Goal: Communication & Community: Share content

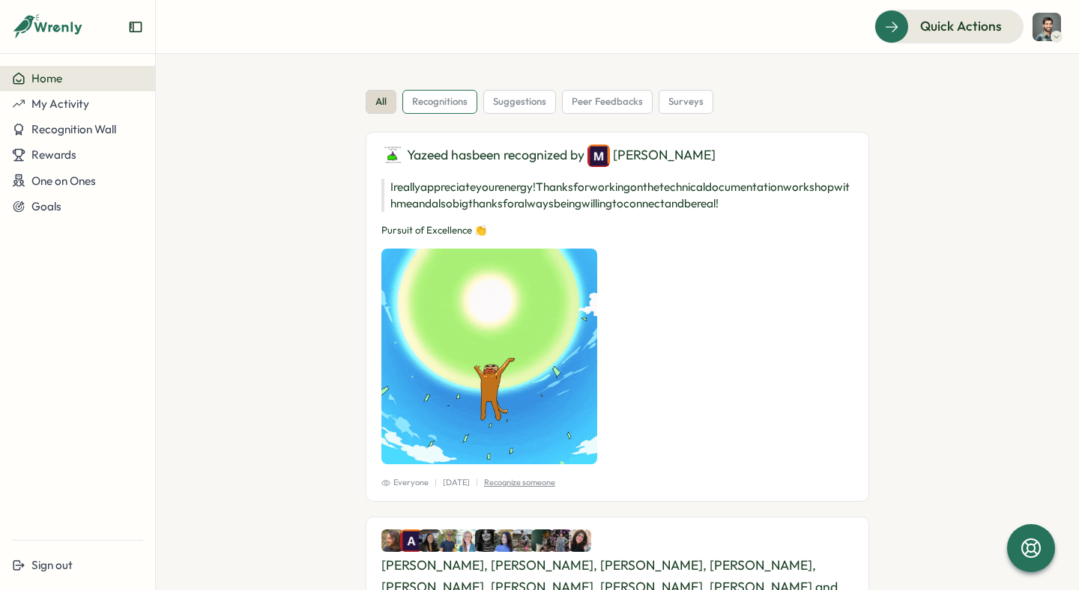
click at [441, 103] on span "recognitions" at bounding box center [439, 101] width 55 height 13
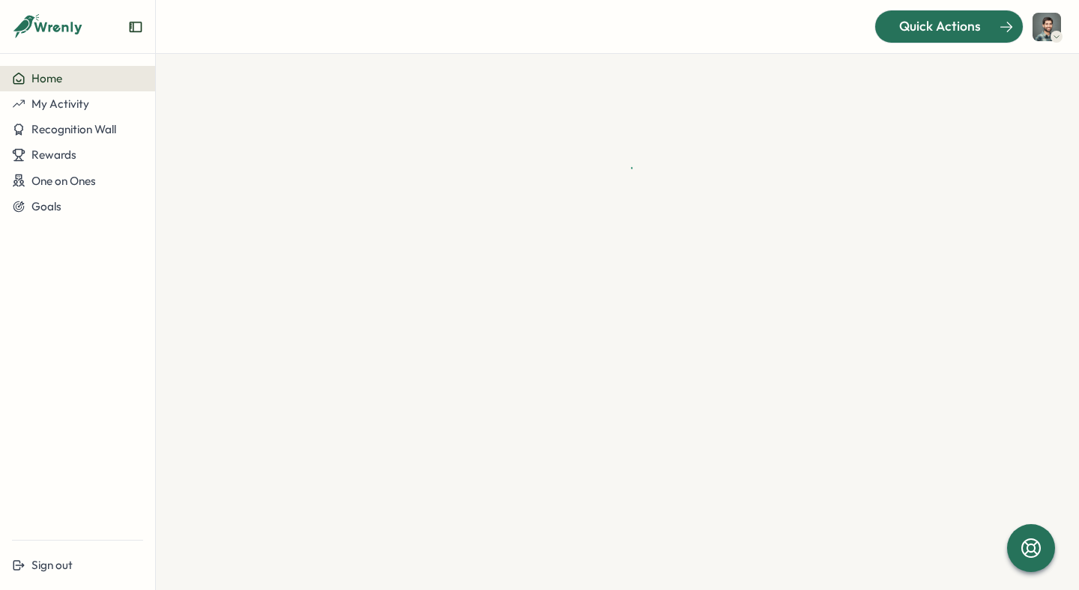
click at [929, 19] on span "Quick Actions" at bounding box center [940, 25] width 82 height 19
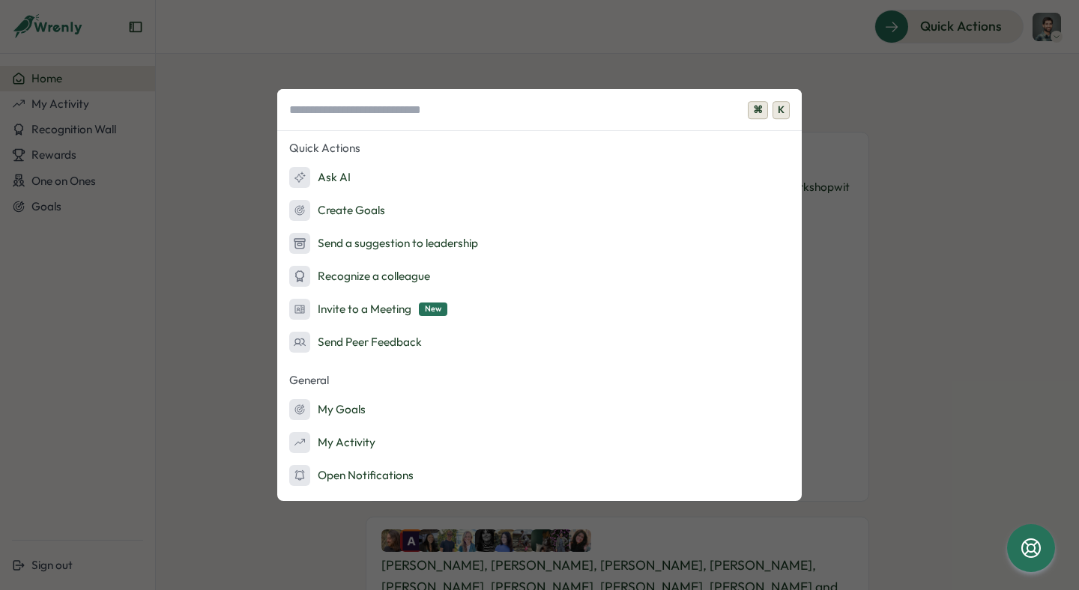
click at [759, 49] on div "⌘ K Quick Actions Ask AI Create Goals Send a suggestion to leadership Recognize…" at bounding box center [539, 295] width 1079 height 590
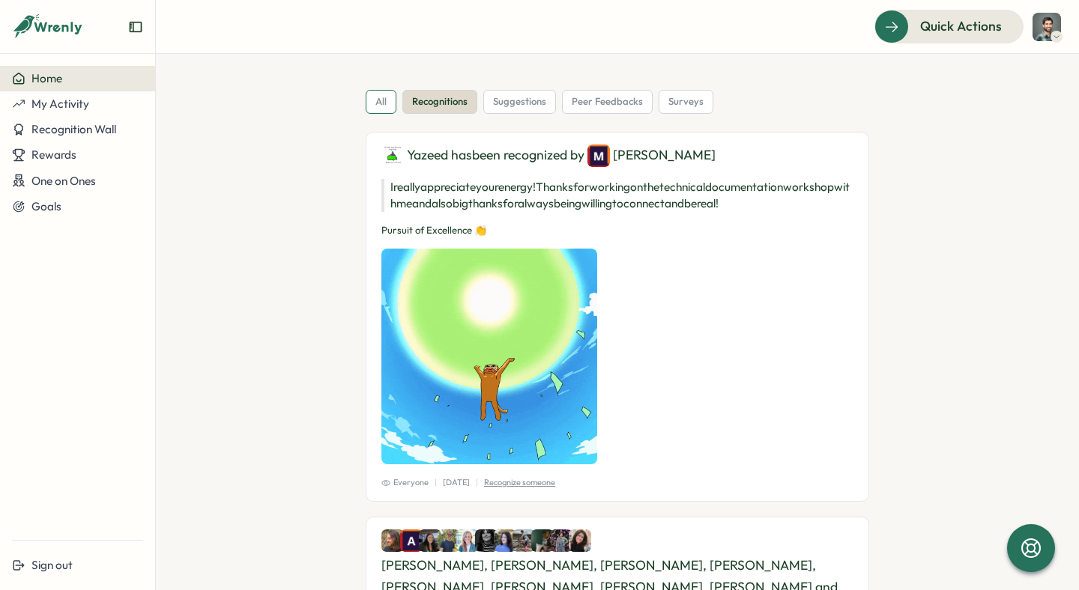
click at [381, 102] on span "all" at bounding box center [380, 101] width 11 height 13
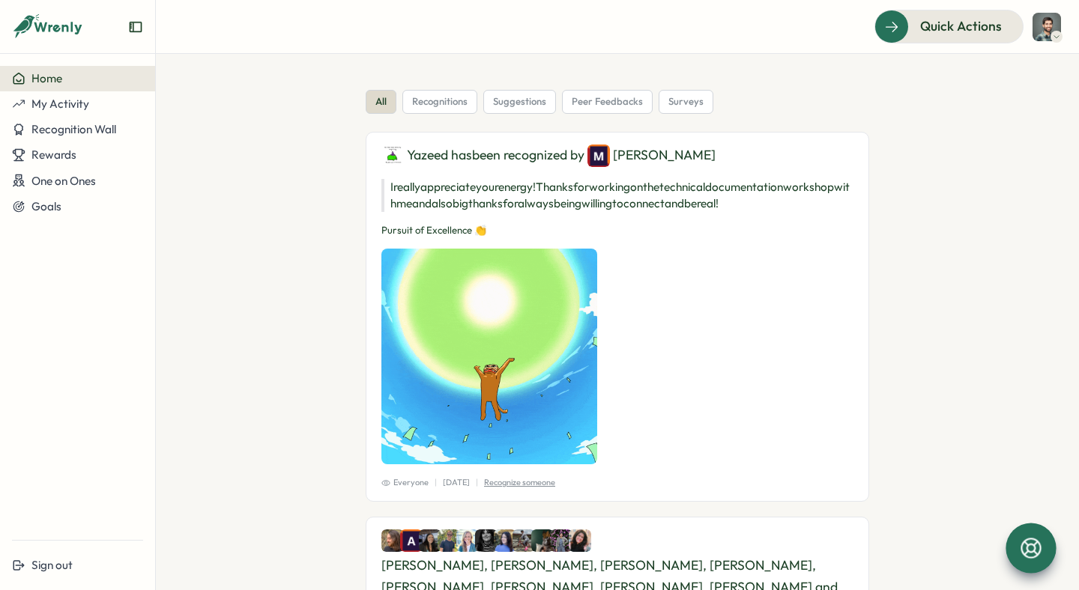
click at [1034, 540] on icon at bounding box center [1030, 548] width 25 height 25
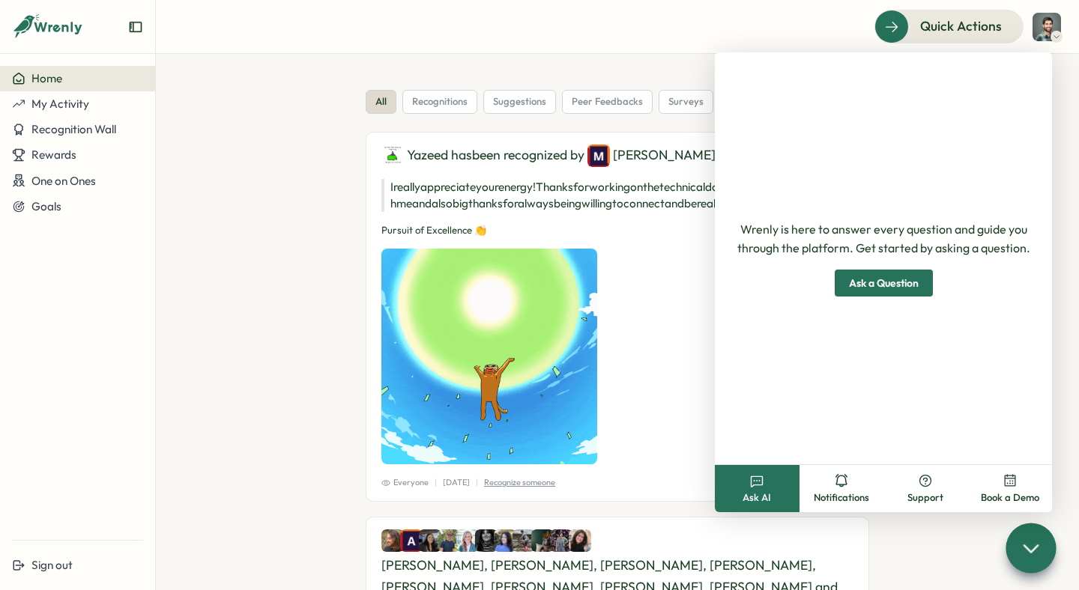
click at [1036, 545] on icon at bounding box center [1031, 548] width 22 height 22
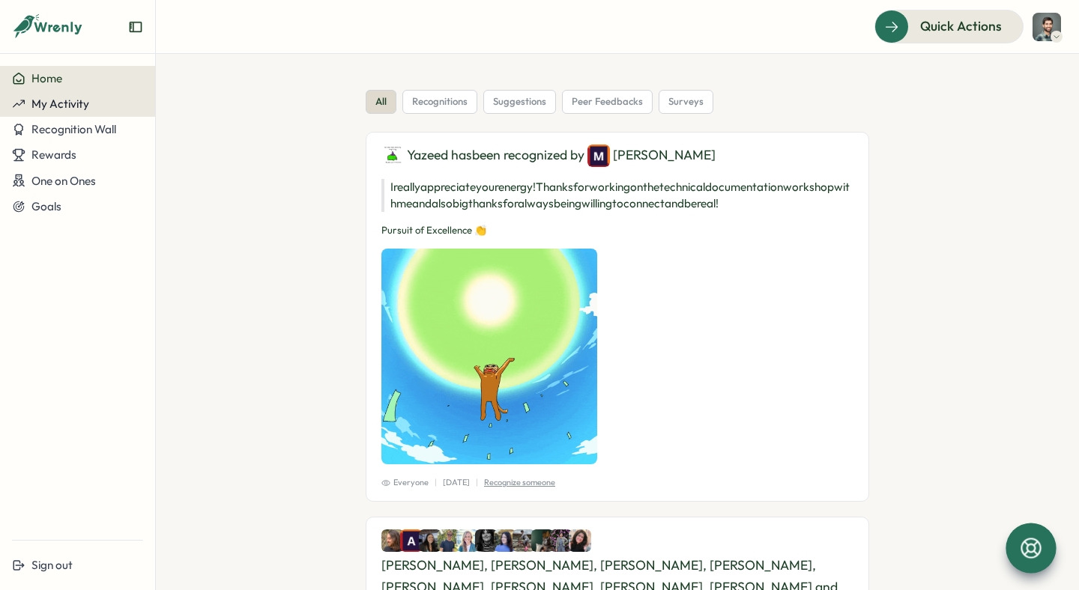
click at [76, 111] on span "My Activity" at bounding box center [60, 104] width 58 height 14
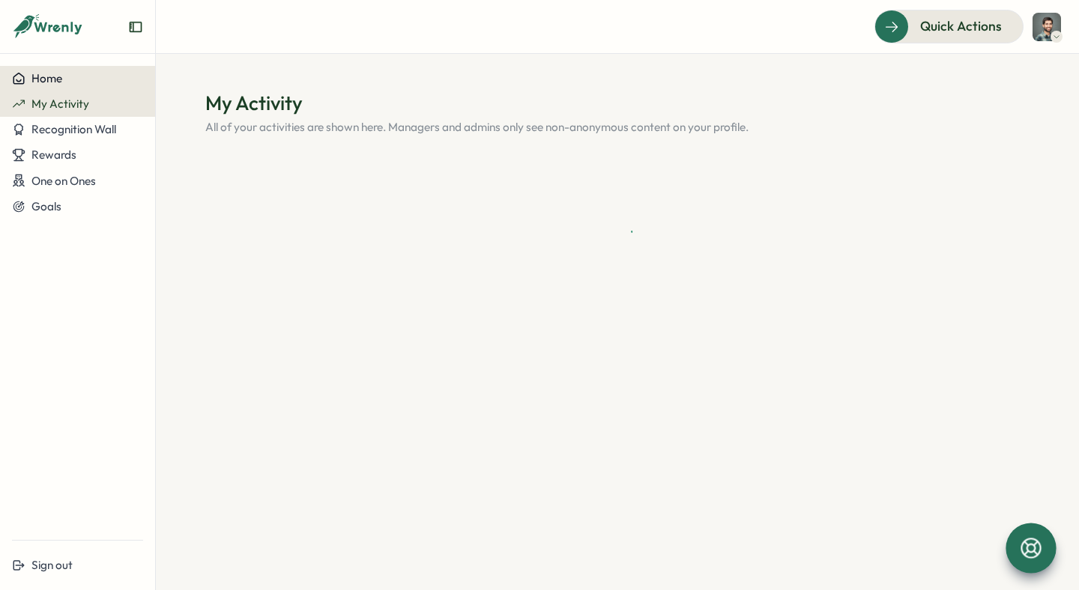
click at [75, 85] on div "Home" at bounding box center [77, 78] width 131 height 13
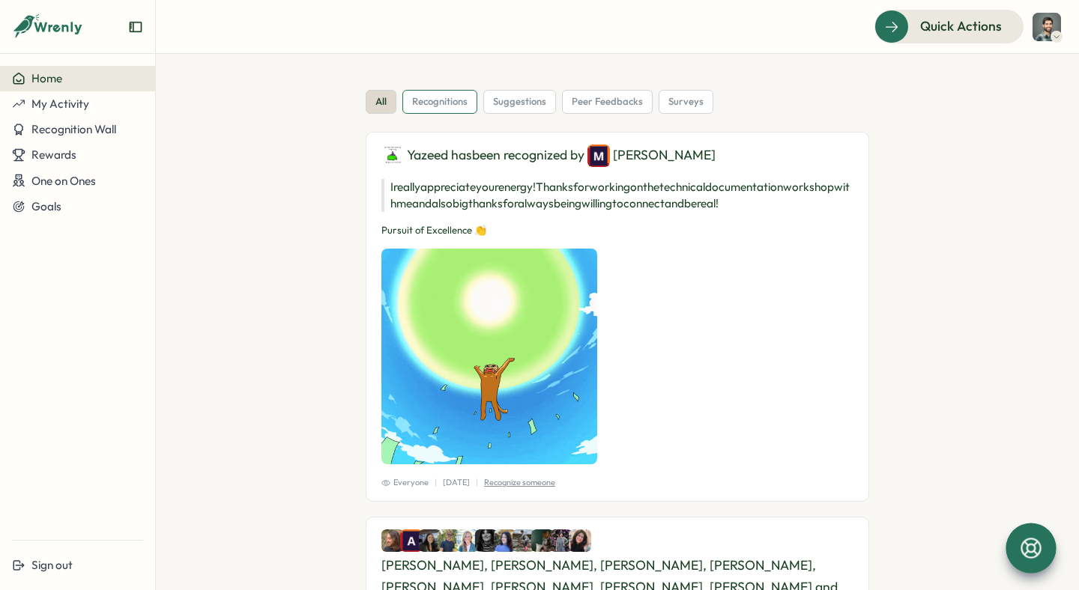
click at [439, 103] on span "recognitions" at bounding box center [439, 101] width 55 height 13
click at [384, 99] on div "all" at bounding box center [381, 102] width 31 height 24
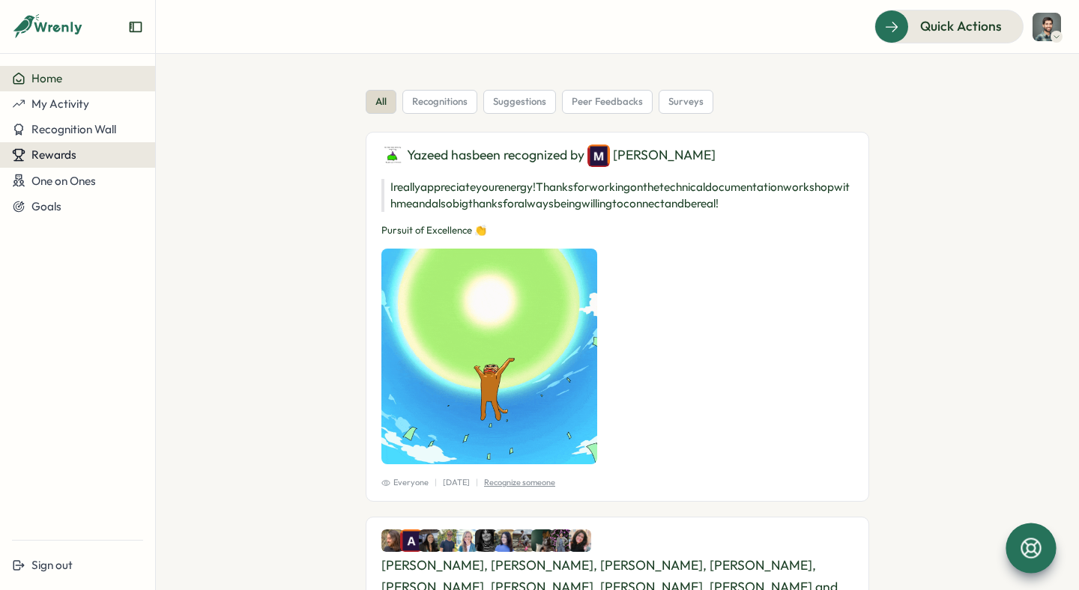
click at [68, 161] on span "Rewards" at bounding box center [53, 155] width 45 height 14
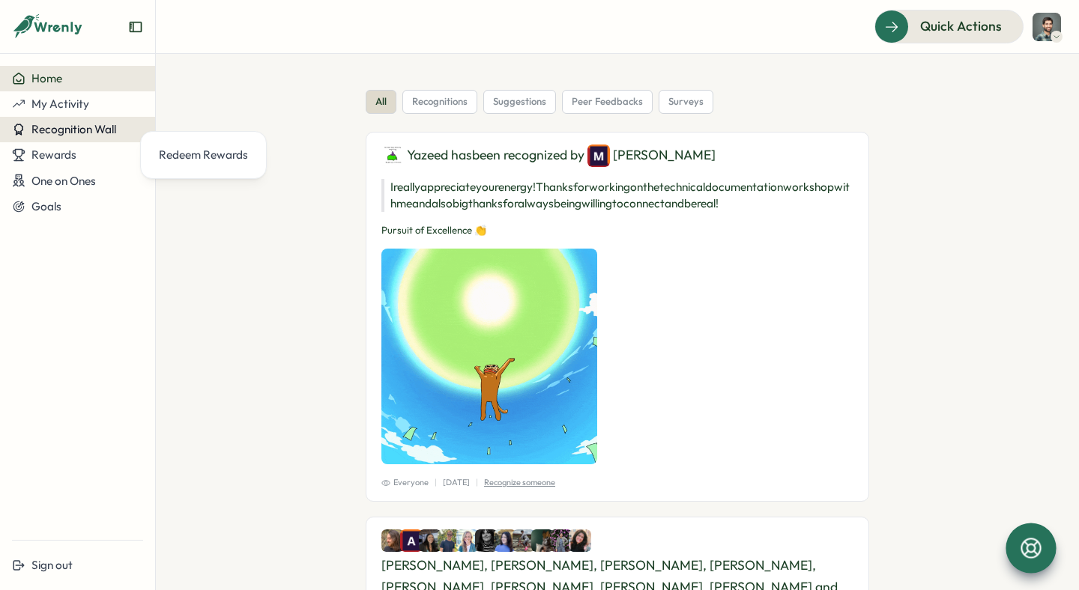
click at [82, 136] on span "Recognition Wall" at bounding box center [73, 129] width 85 height 14
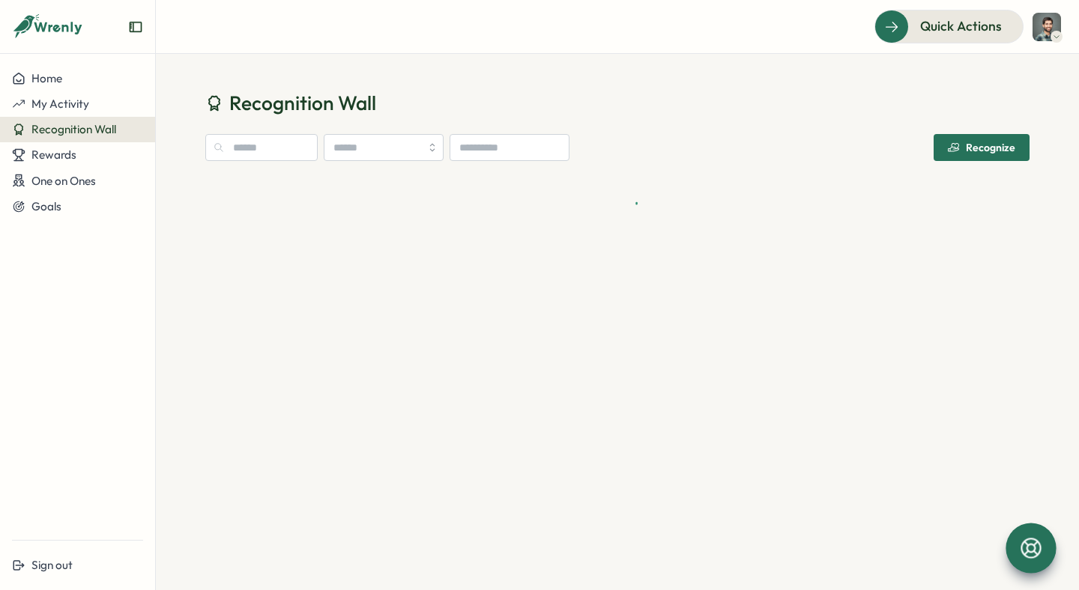
click at [1008, 147] on div "Recognize" at bounding box center [981, 148] width 67 height 12
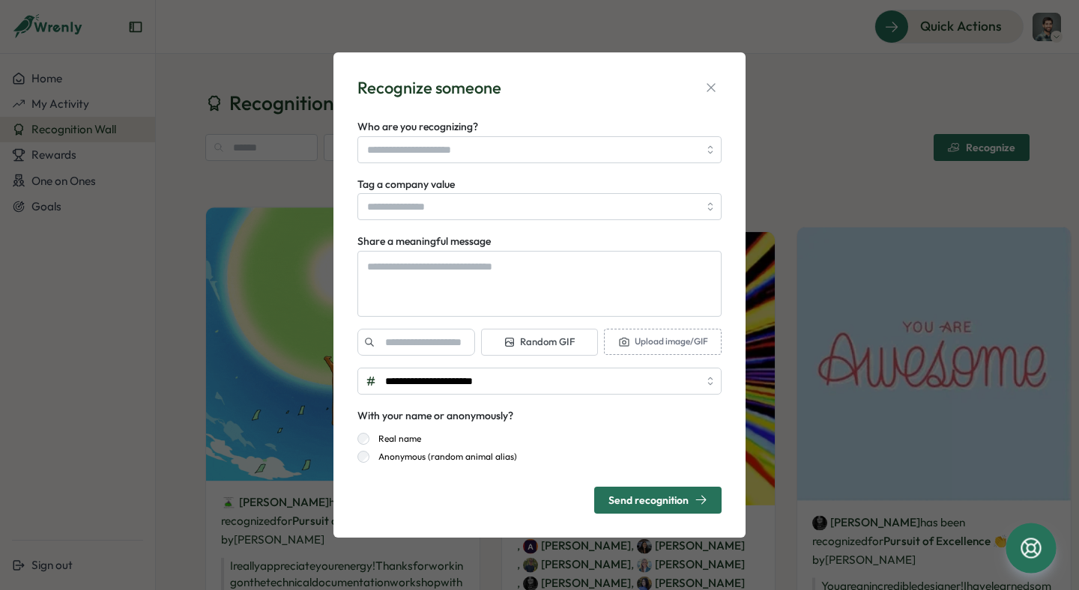
type textarea "*"
